Goal: Transaction & Acquisition: Purchase product/service

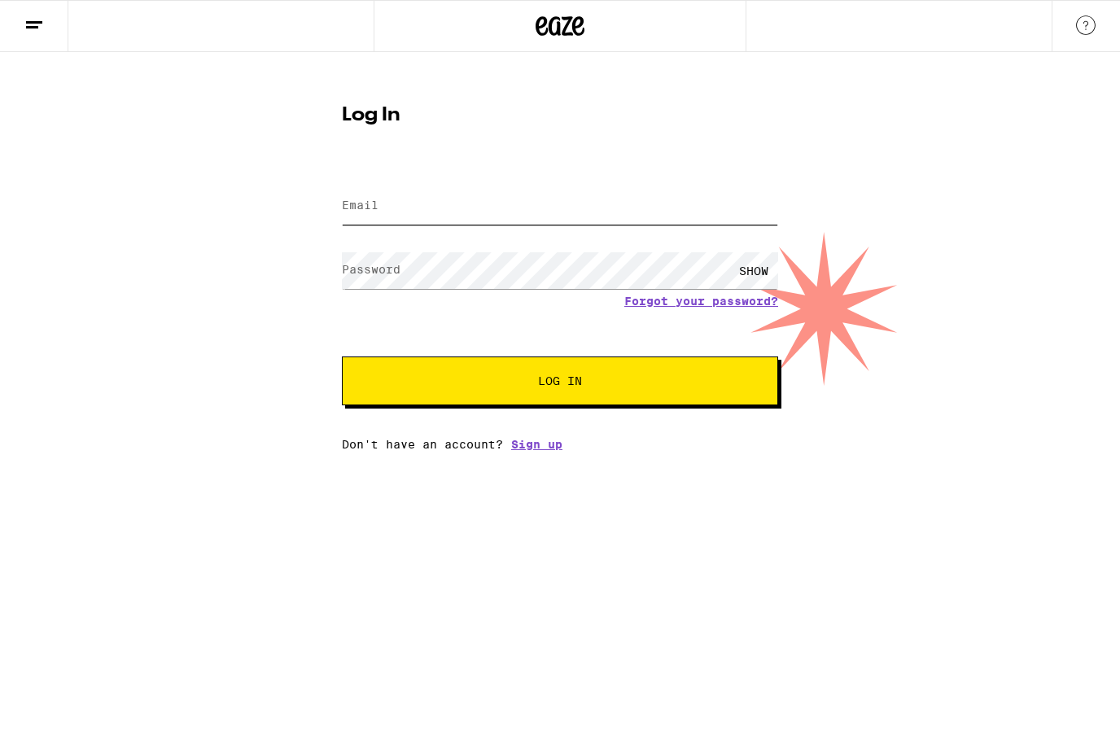
click at [379, 197] on input "Email" at bounding box center [560, 206] width 436 height 37
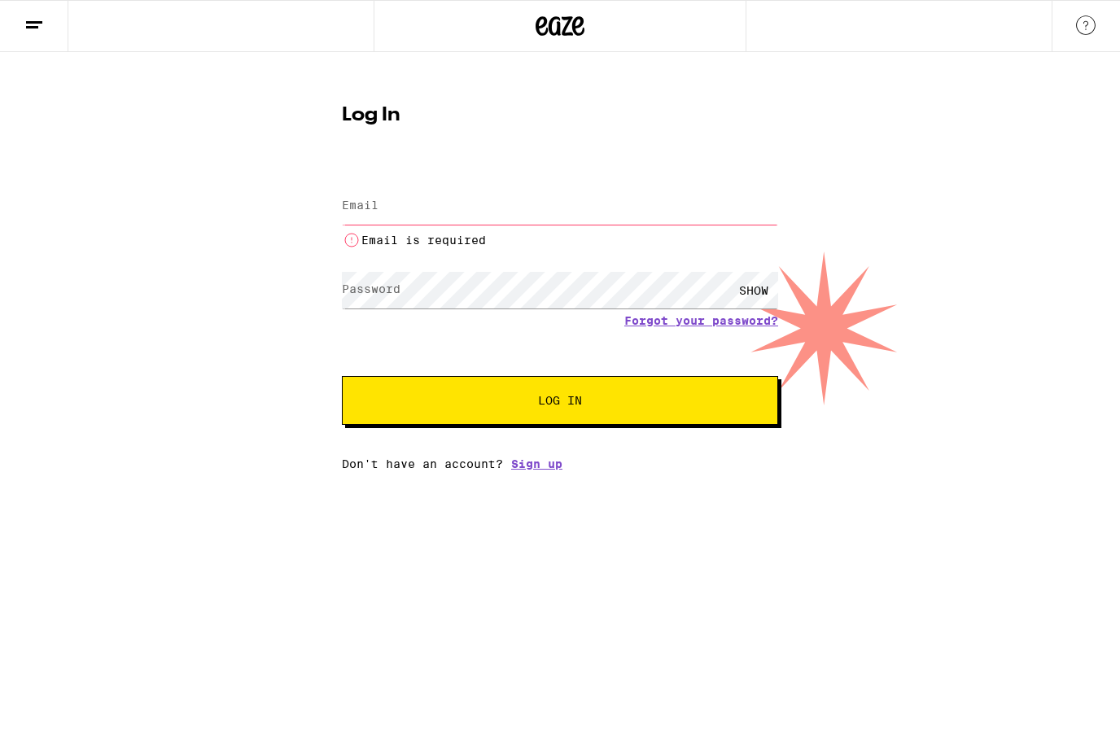
type input "[PERSON_NAME][EMAIL_ADDRESS][DOMAIN_NAME]"
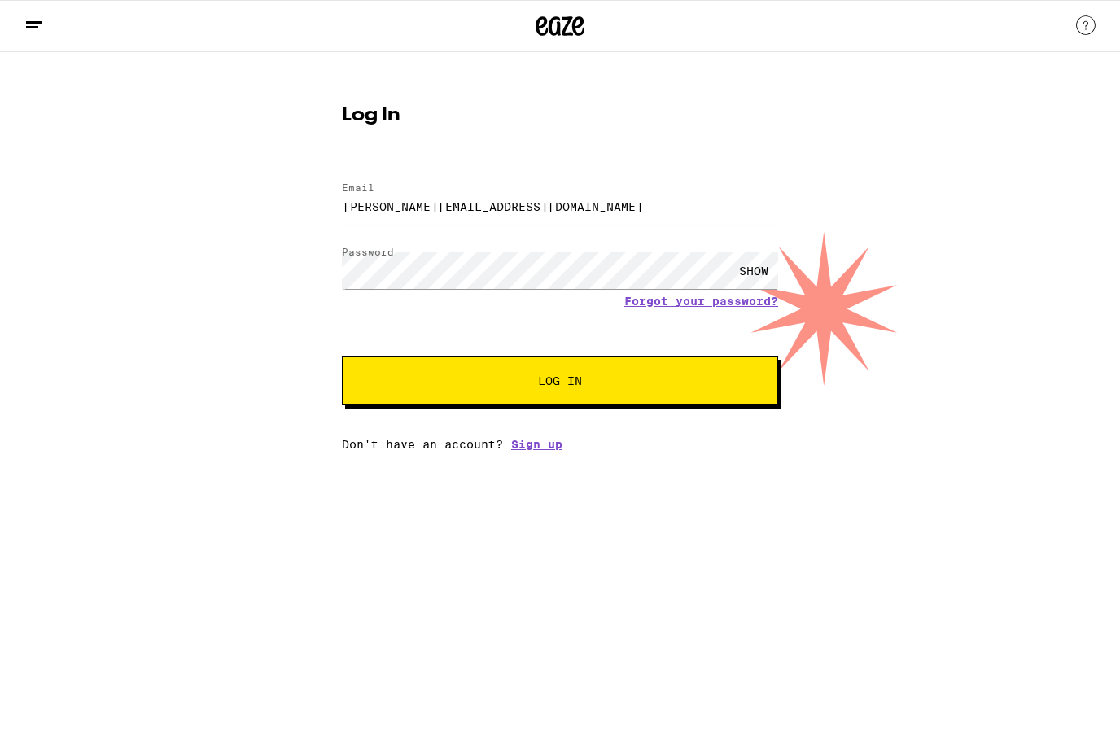
click at [577, 387] on span "Log In" at bounding box center [560, 380] width 44 height 11
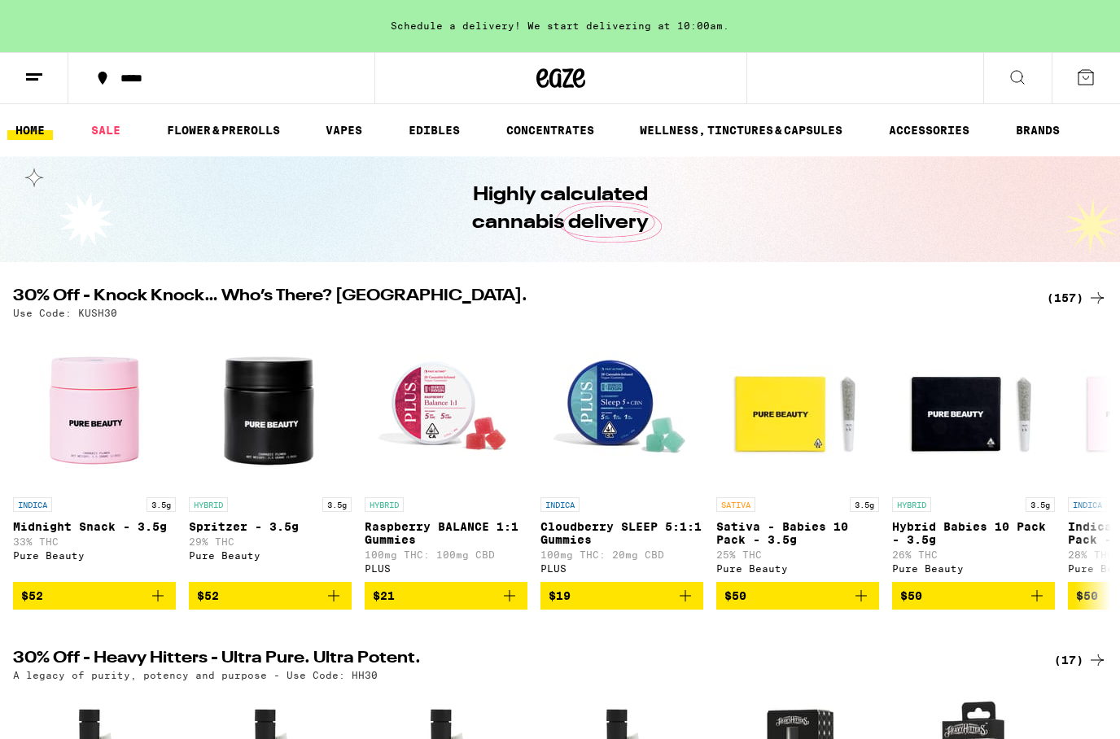
click at [1011, 88] on button at bounding box center [1017, 78] width 68 height 51
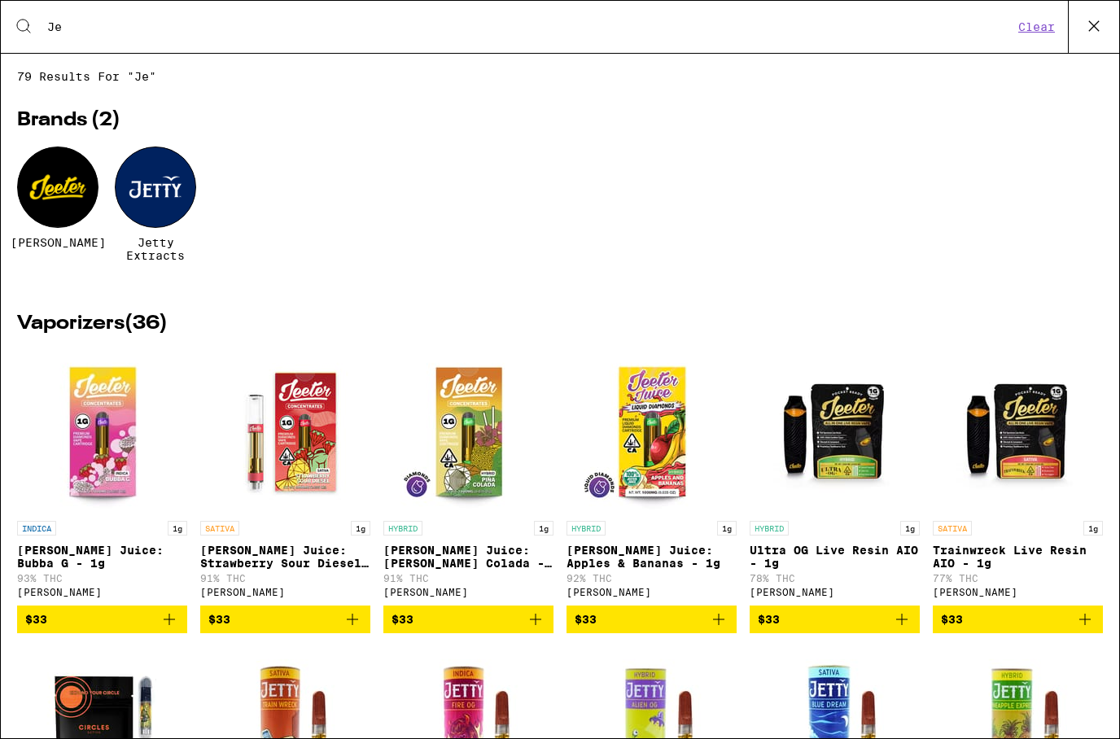
type input "Je"
click at [167, 200] on div at bounding box center [155, 186] width 81 height 81
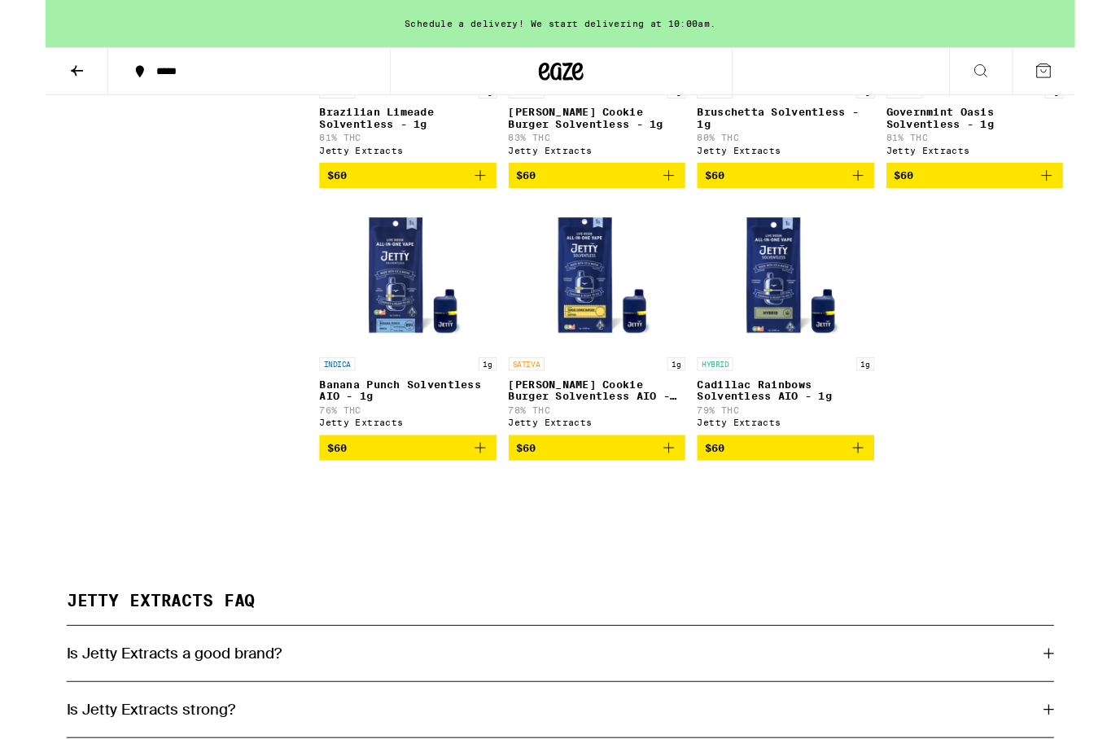
scroll to position [1813, 0]
